Goal: Transaction & Acquisition: Download file/media

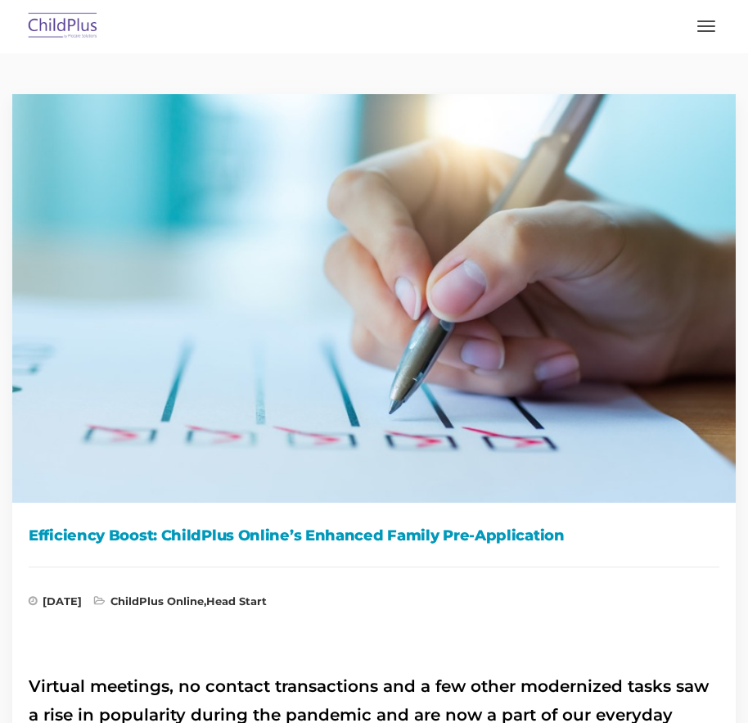
click at [126, 321] on img at bounding box center [374, 292] width 748 height 421
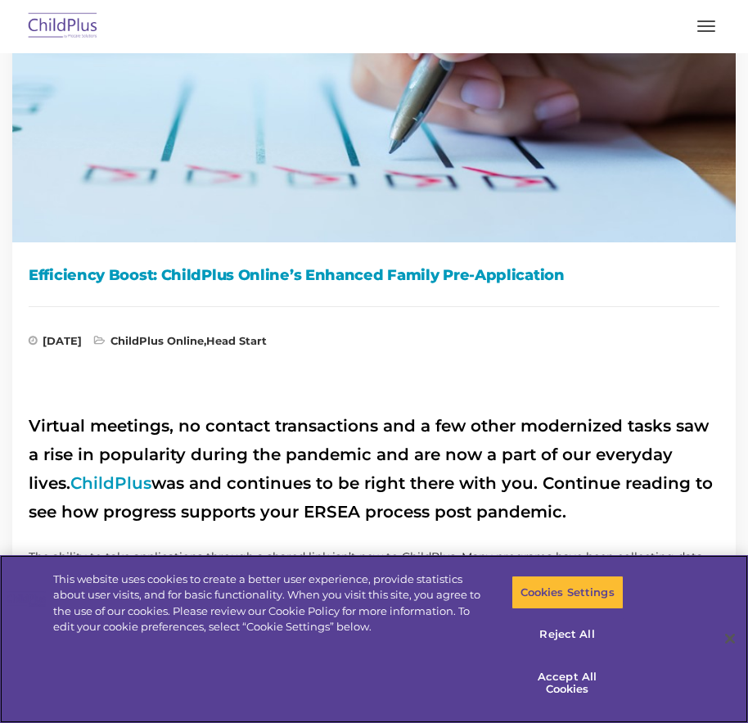
scroll to position [224, 0]
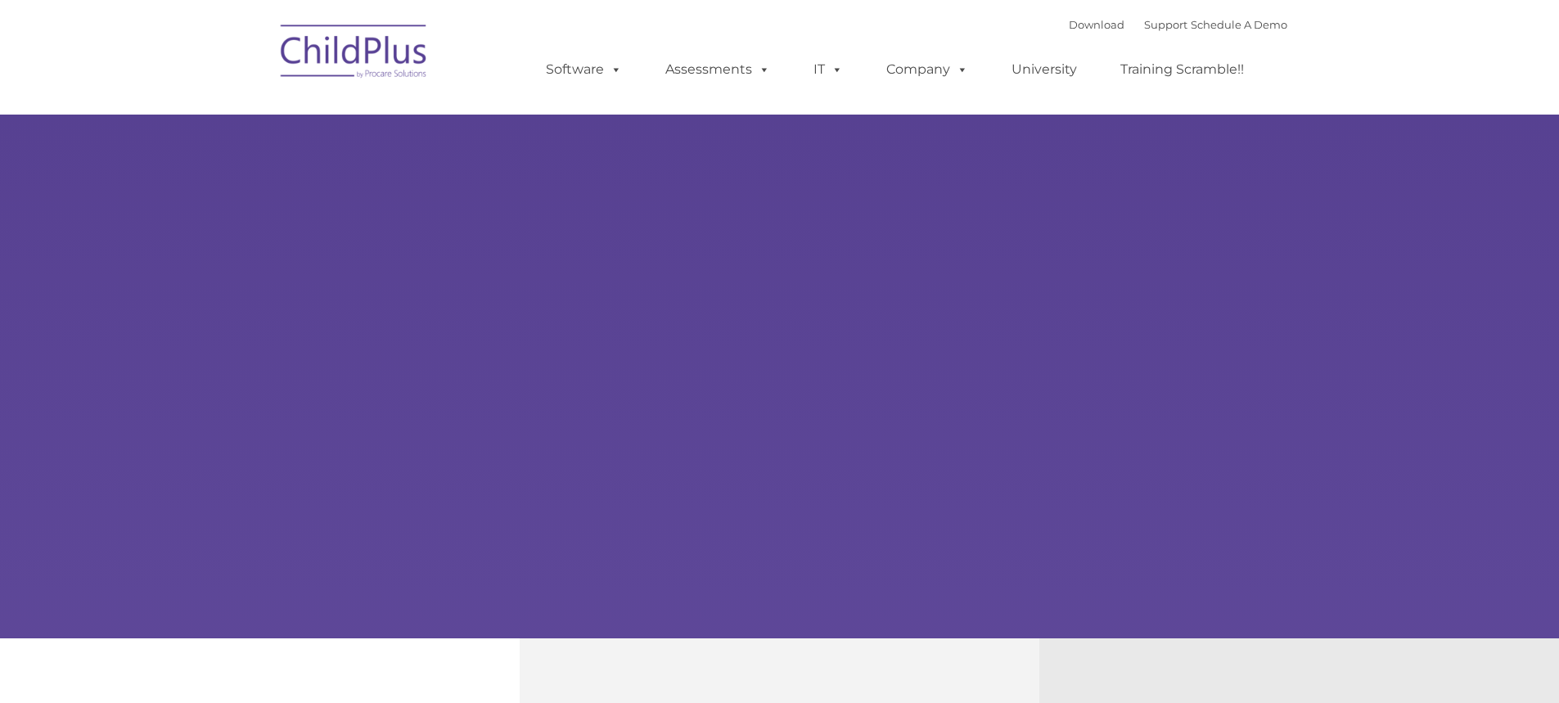
type input ""
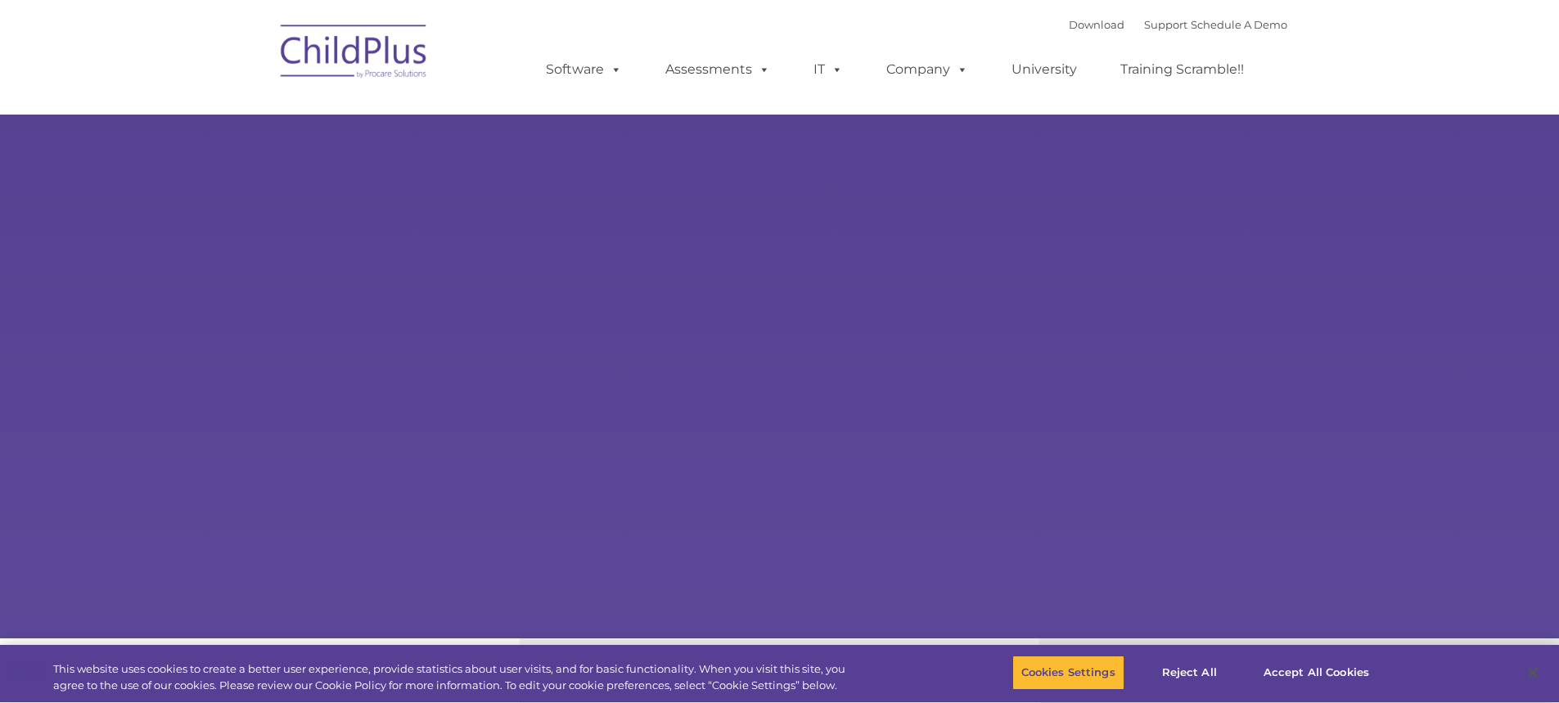
select select "MEDIUM"
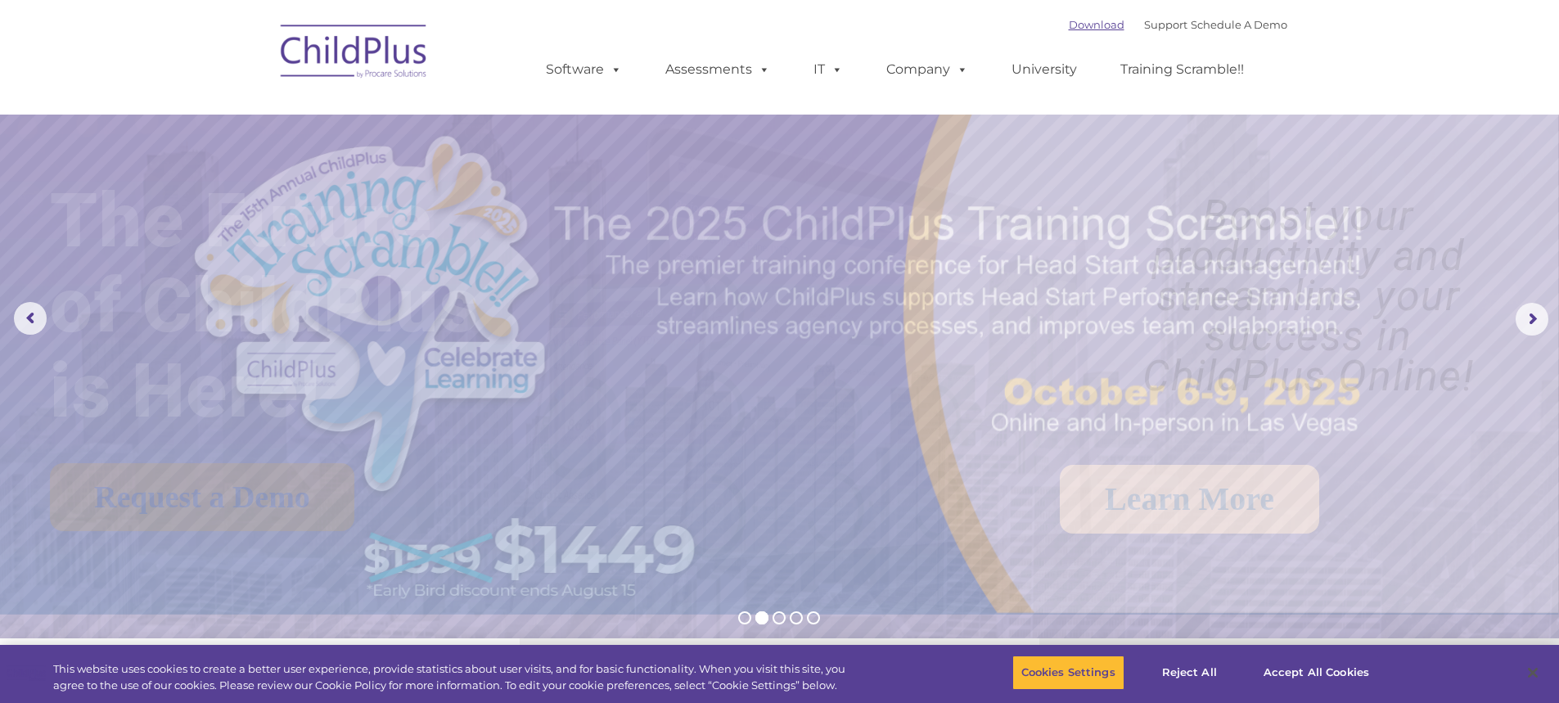
click at [1081, 25] on link "Download" at bounding box center [1097, 24] width 56 height 13
